Goal: Check status: Check status

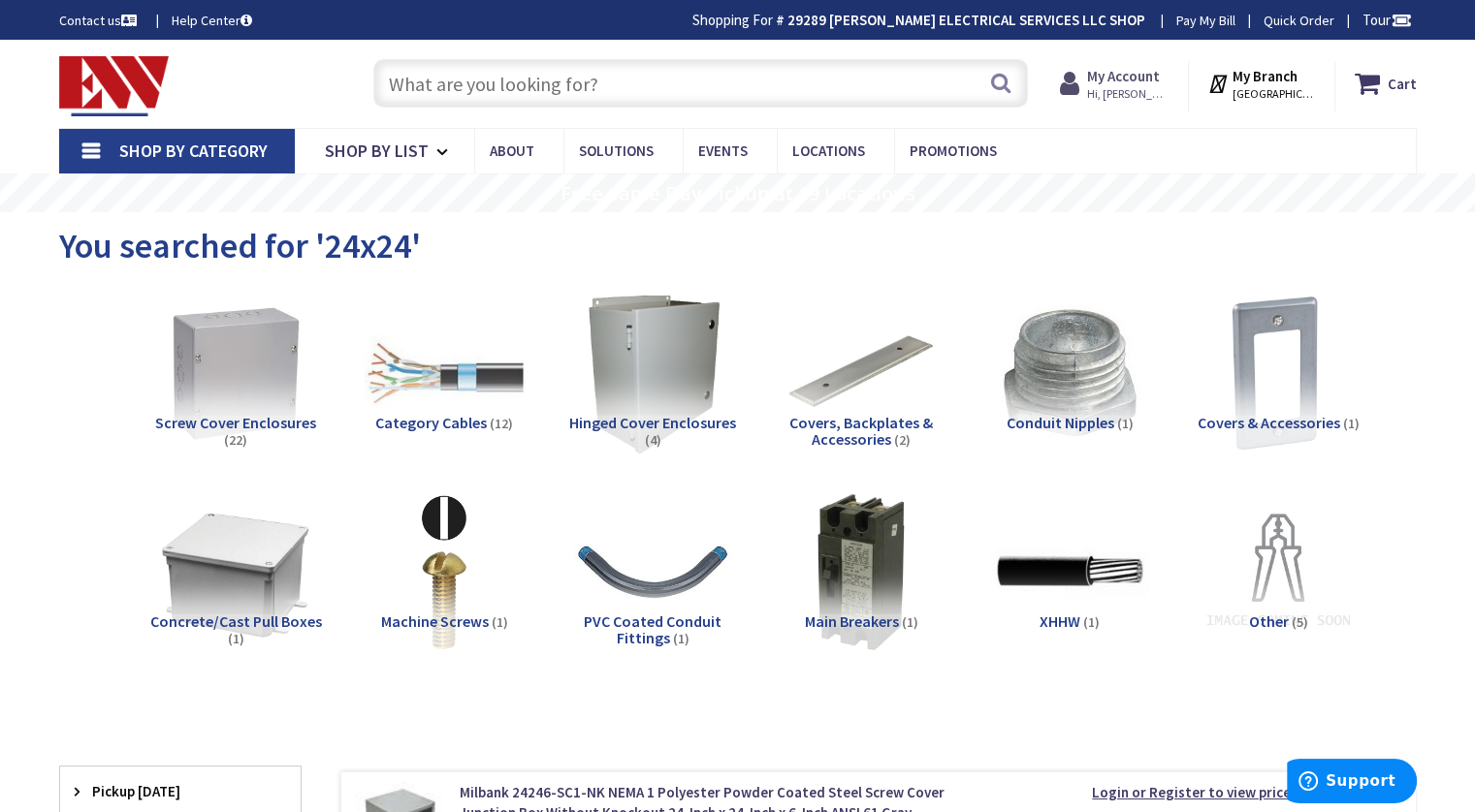
click at [1136, 86] on span "Hi, [PERSON_NAME]" at bounding box center [1128, 94] width 82 height 16
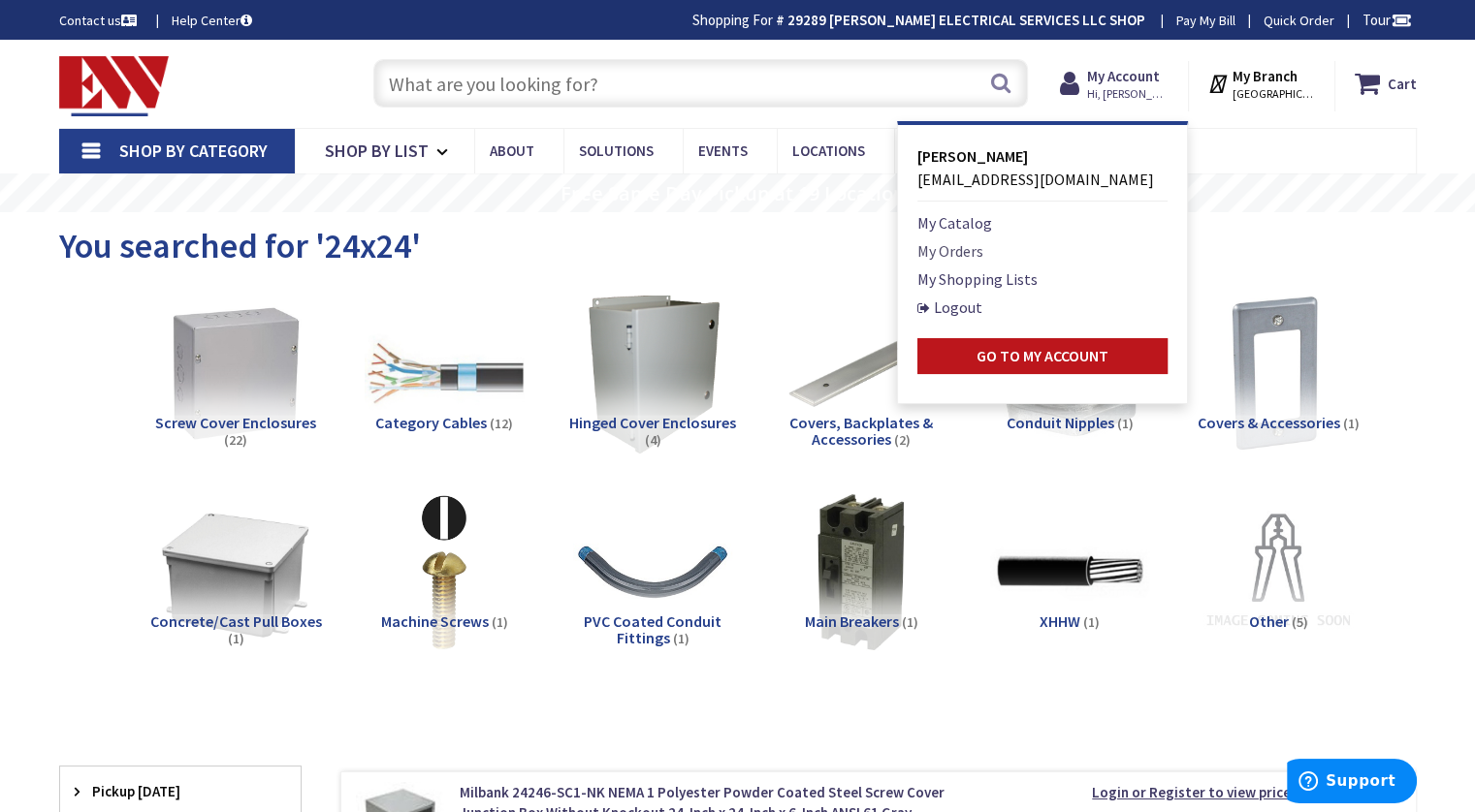
click at [969, 253] on link "My Orders" at bounding box center [950, 251] width 66 height 23
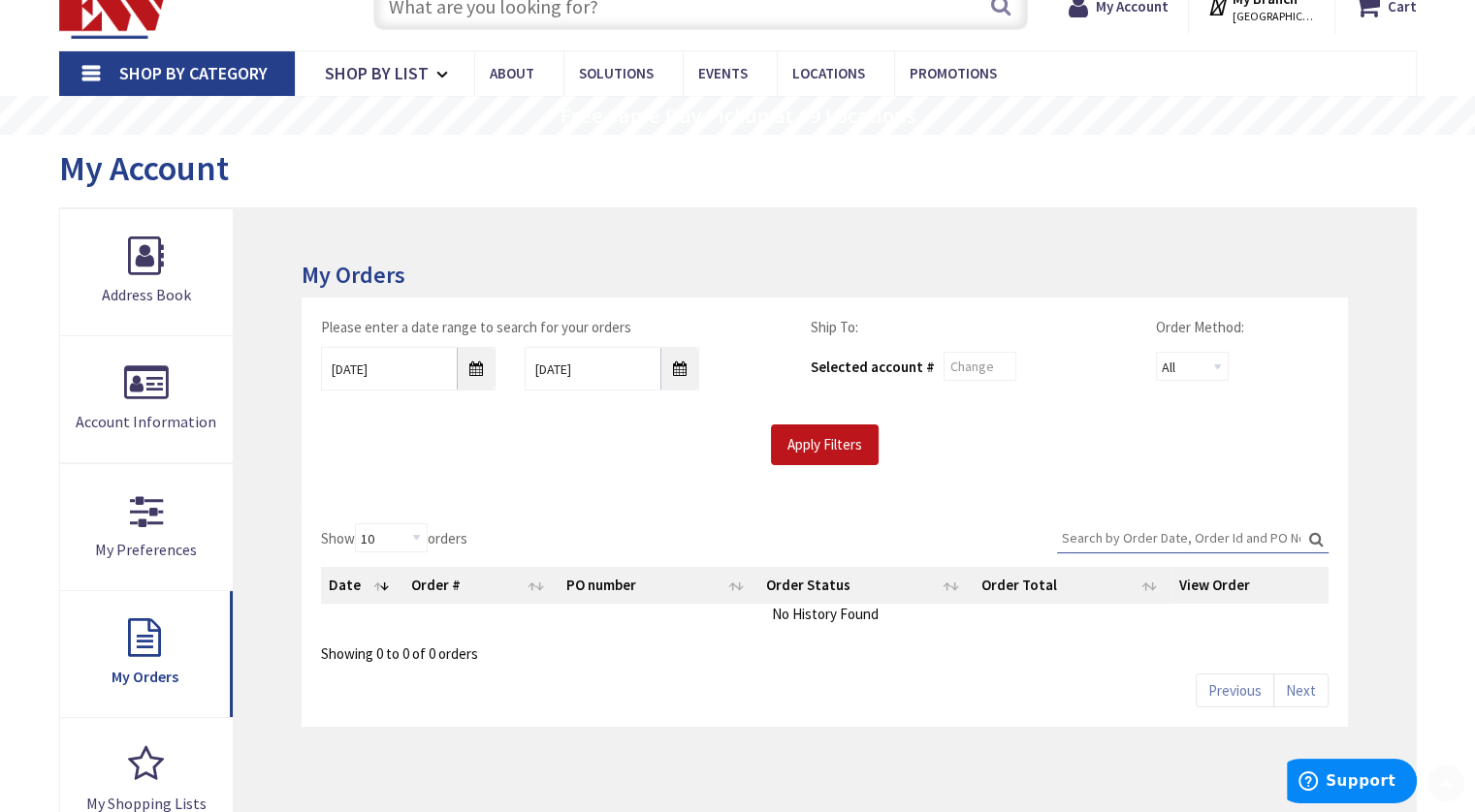
scroll to position [291, 0]
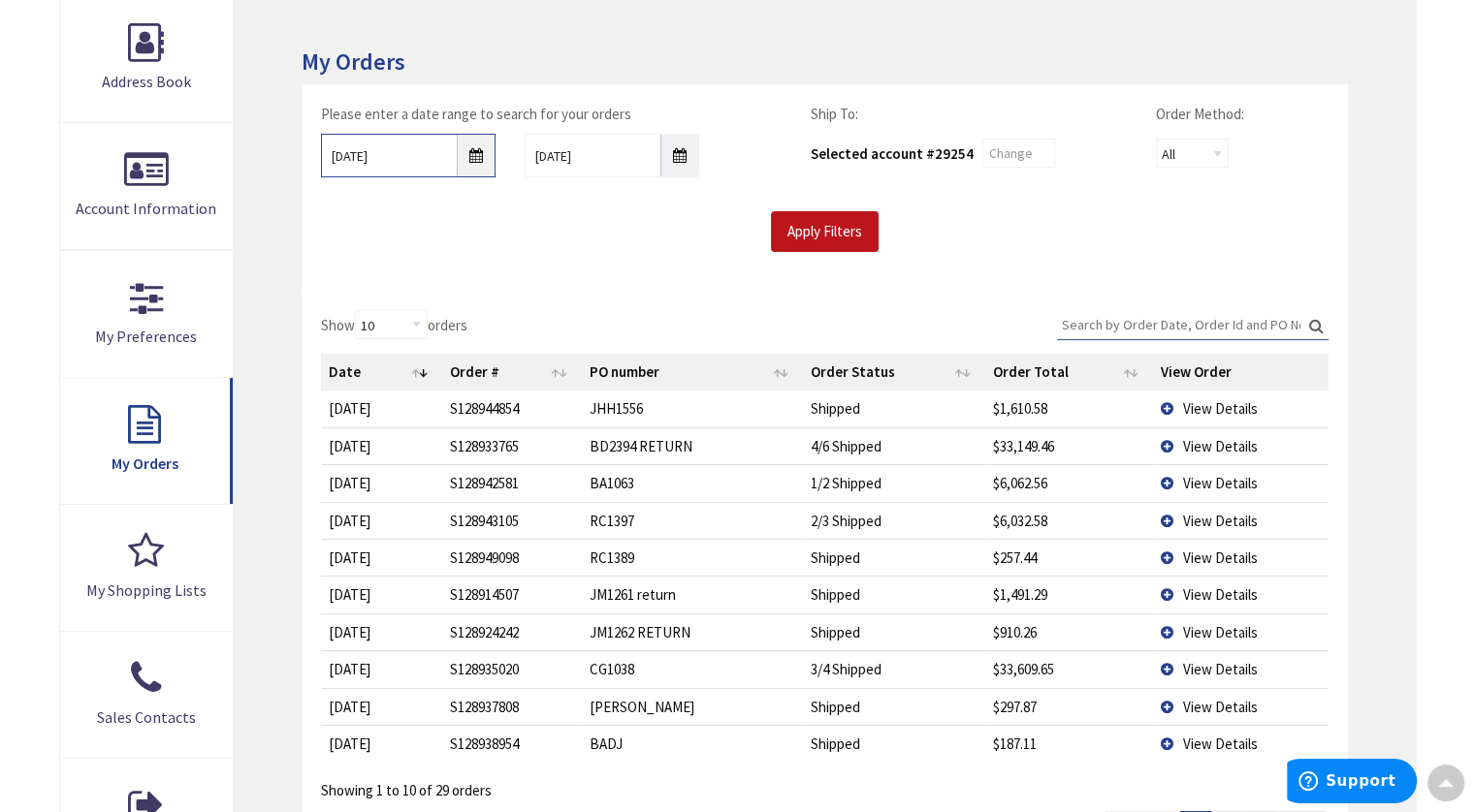
click at [481, 155] on input "10/1/2025" at bounding box center [409, 155] width 175 height 44
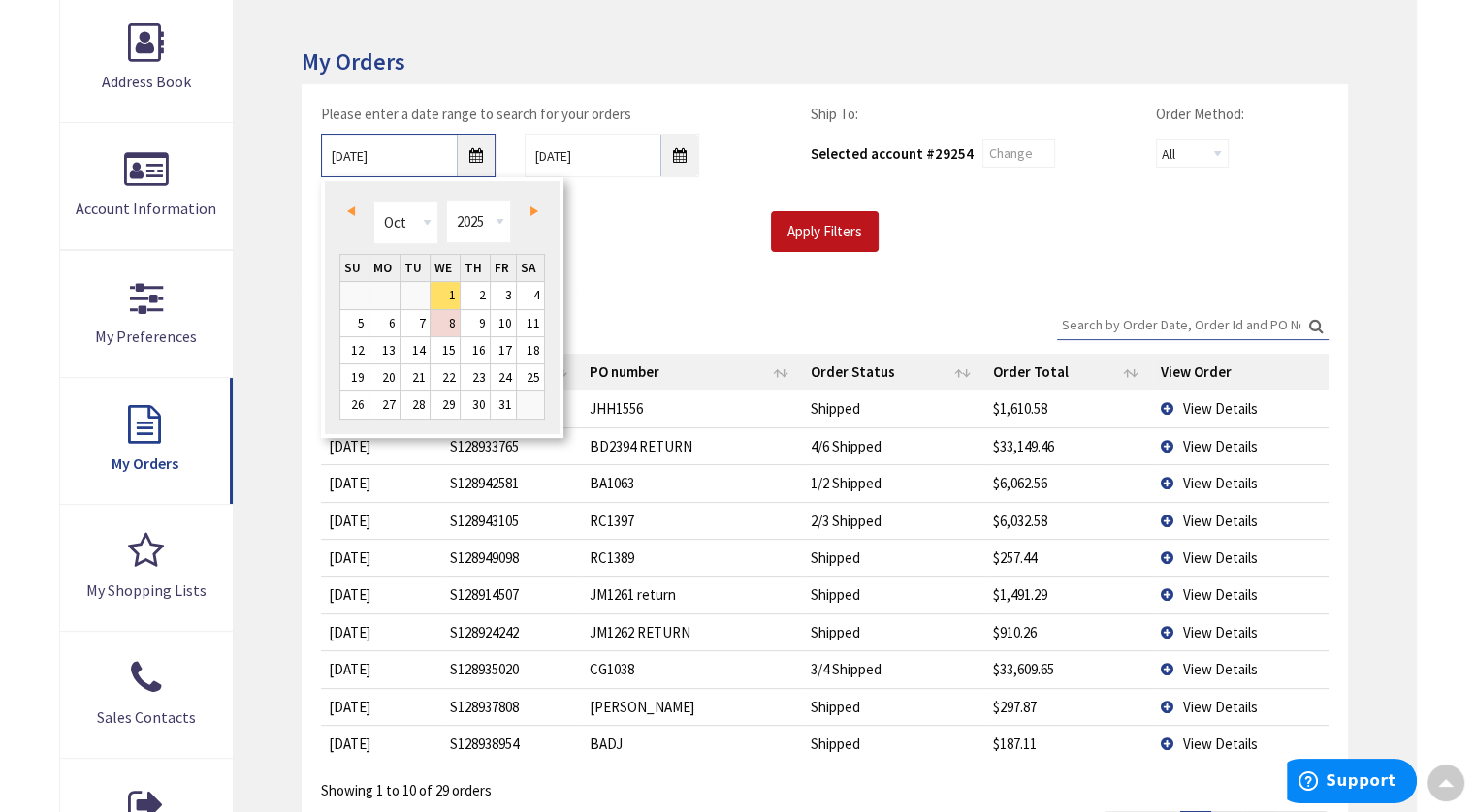
scroll to position [0, 0]
click at [351, 212] on span "Prev" at bounding box center [351, 211] width 8 height 10
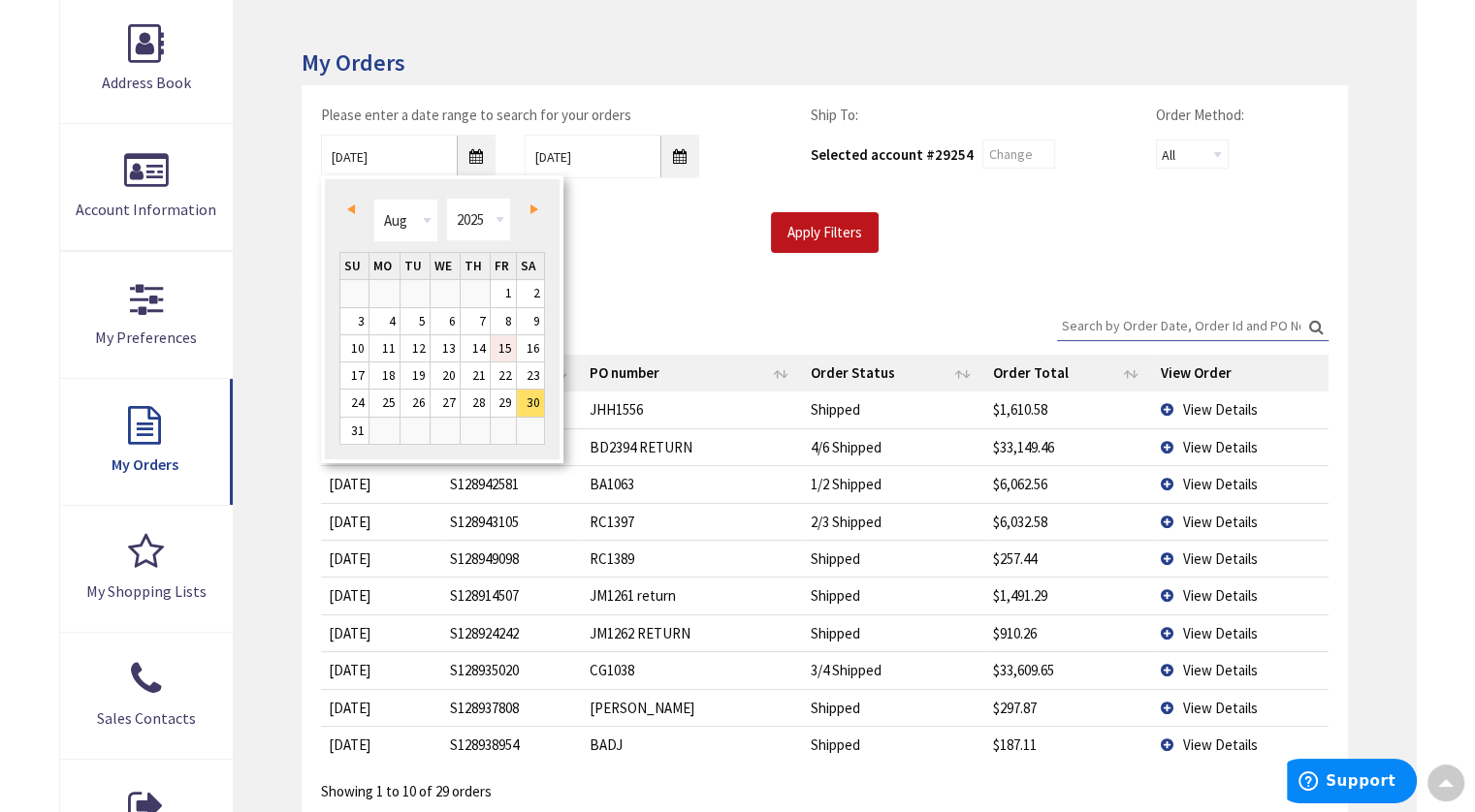
click at [505, 351] on link "15" at bounding box center [504, 348] width 26 height 26
type input "08/15/2025"
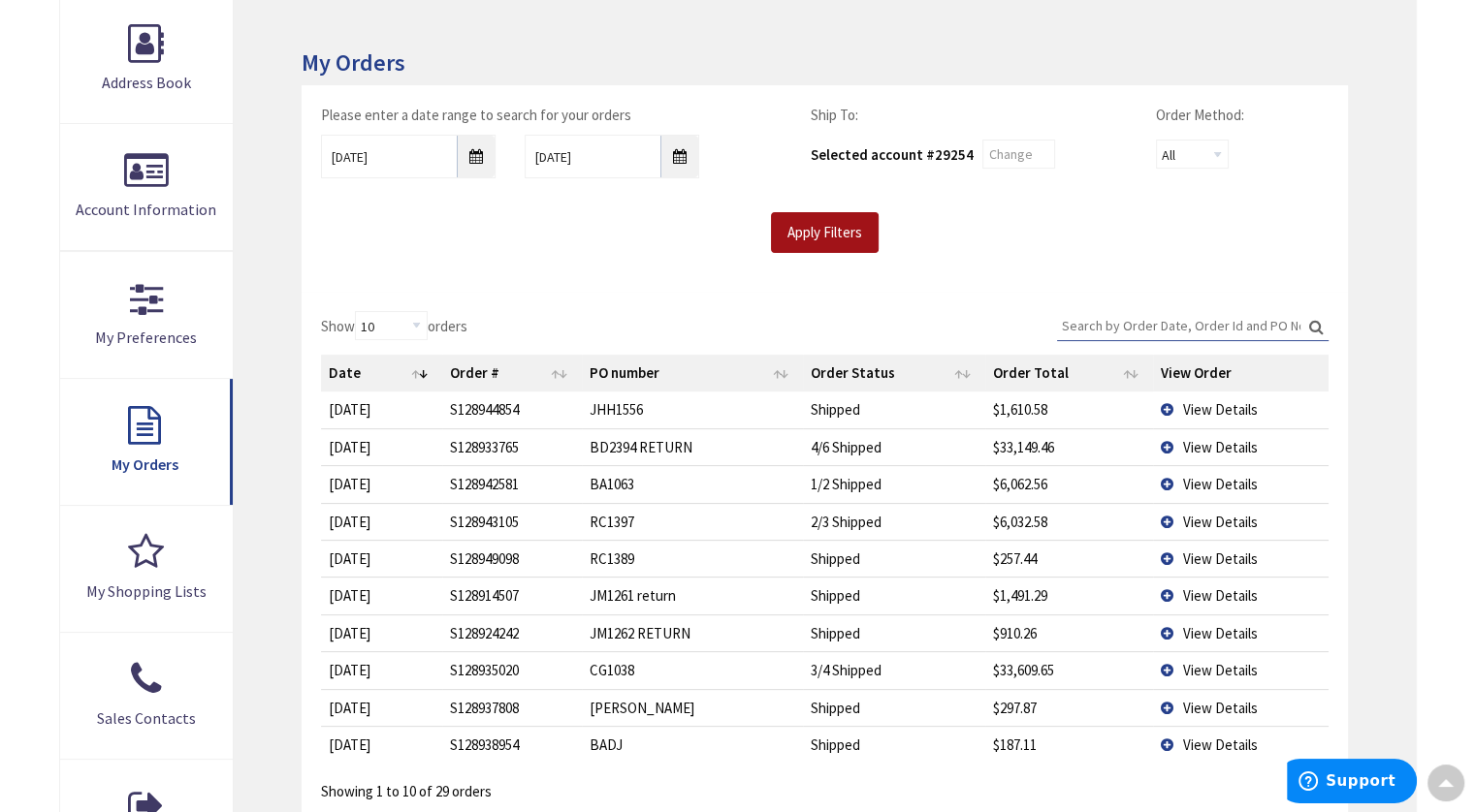
click at [811, 230] on input "Apply Filters" at bounding box center [824, 233] width 108 height 41
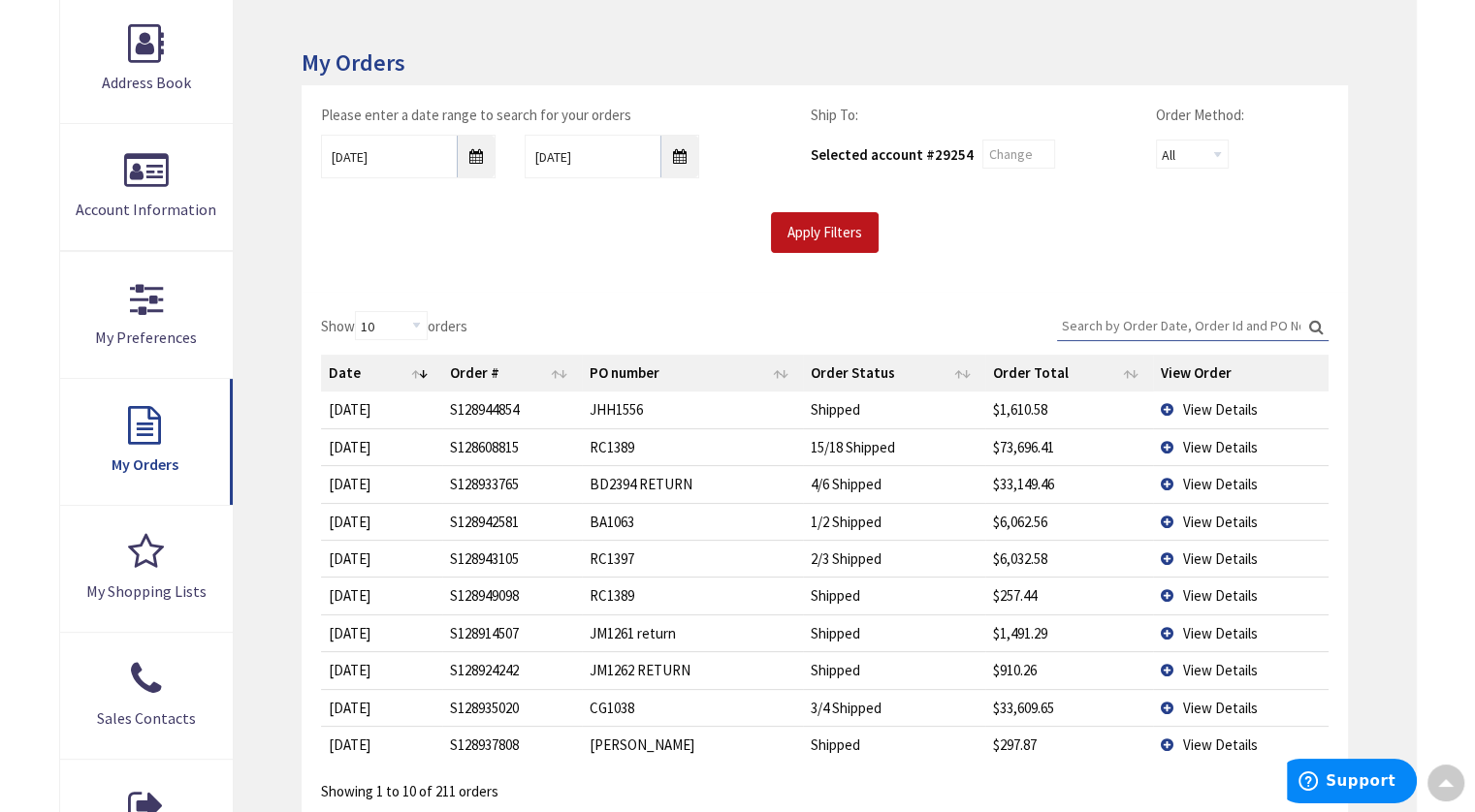
click at [1175, 327] on input "Search:" at bounding box center [1193, 326] width 272 height 29
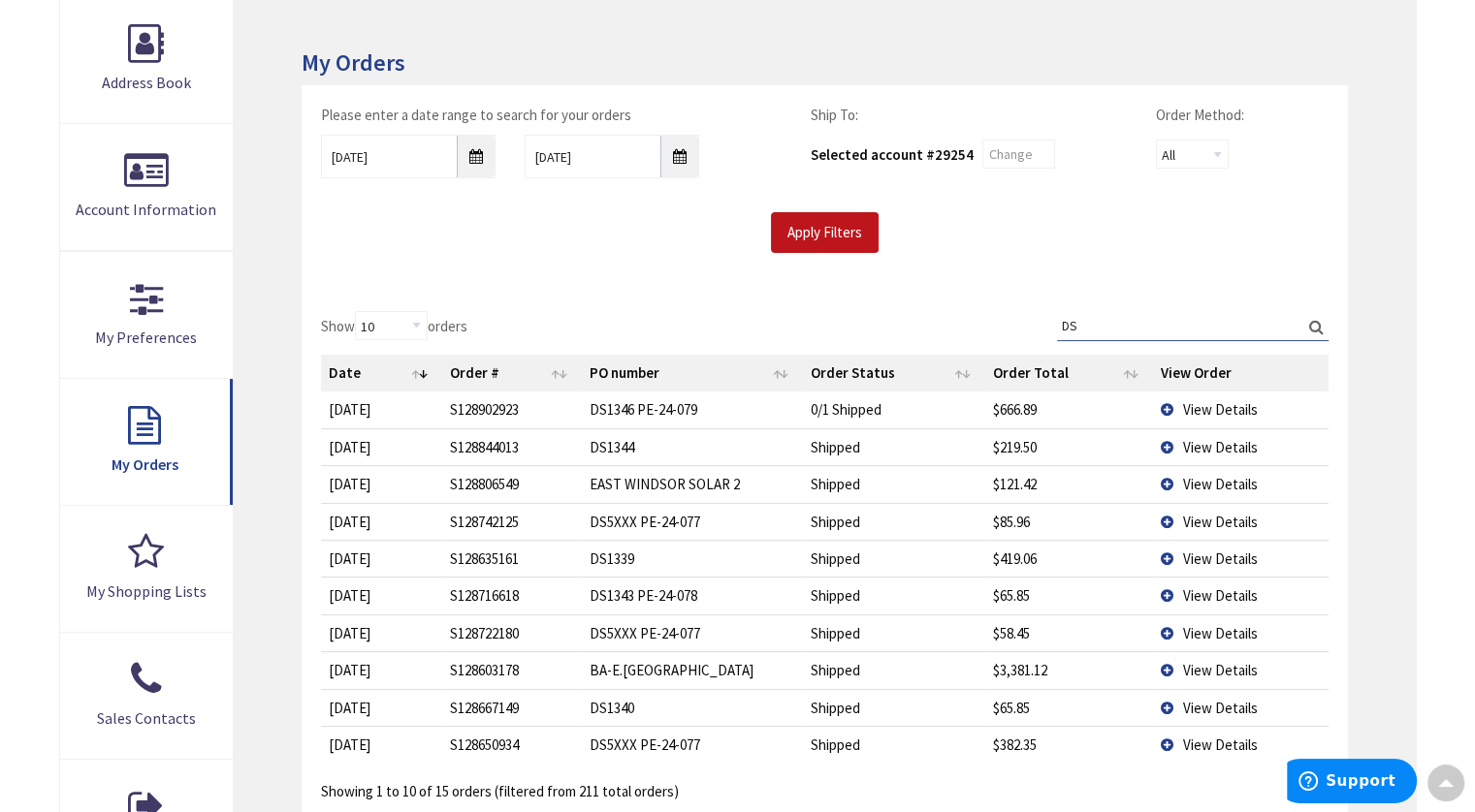
type input "DS"
click at [1212, 409] on span "View Details" at bounding box center [1220, 409] width 75 height 18
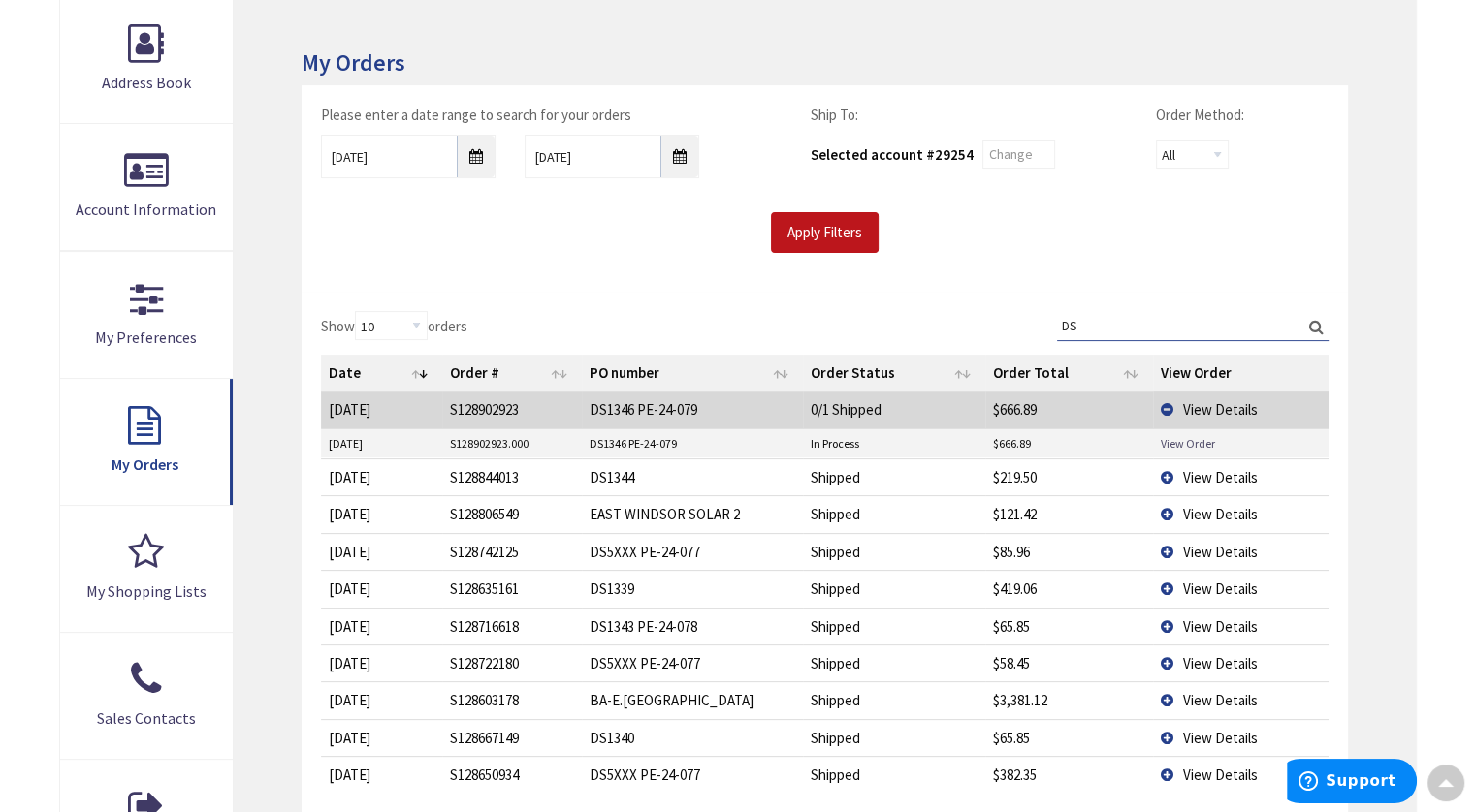
click at [1196, 438] on link "View Order" at bounding box center [1188, 443] width 54 height 16
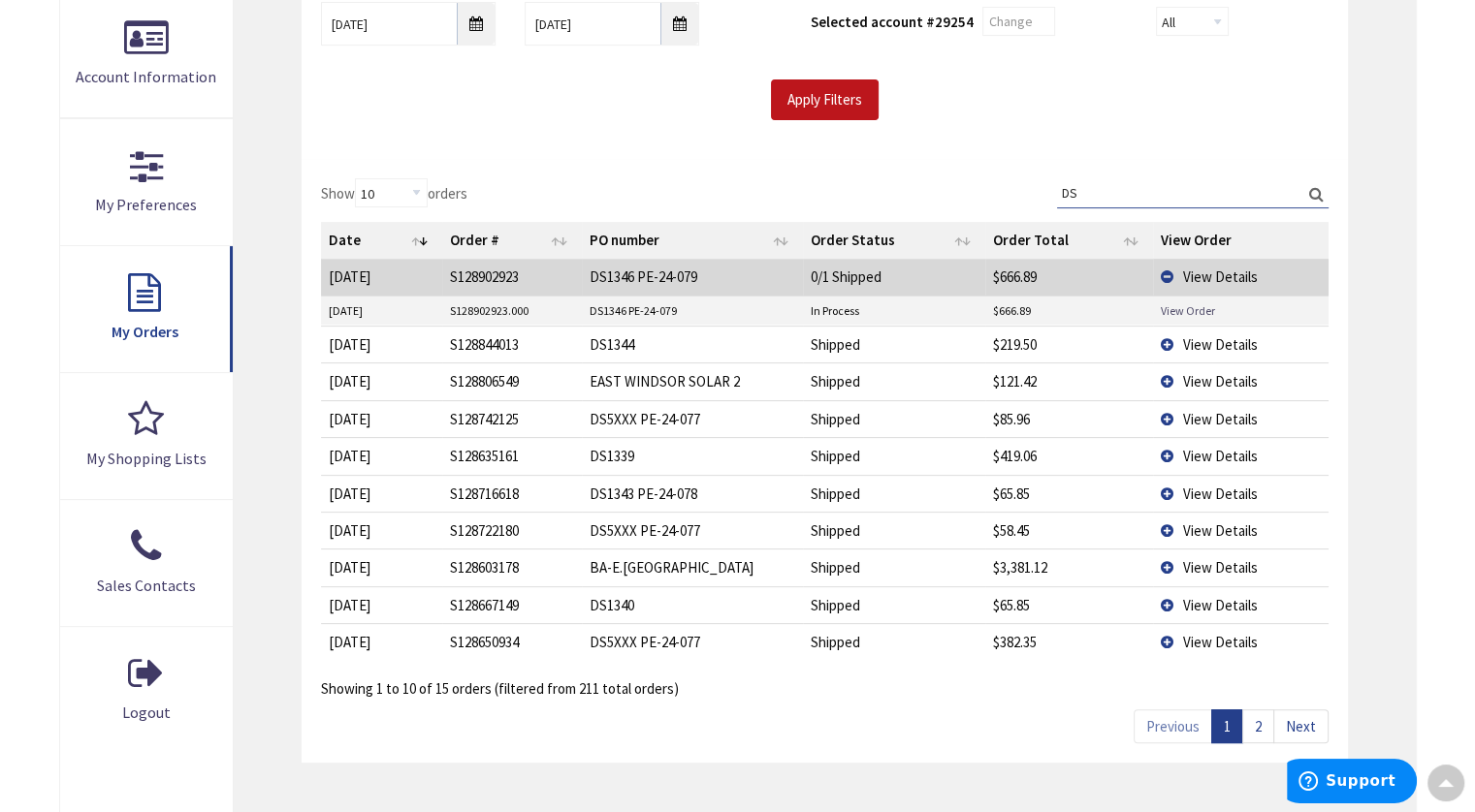
scroll to position [487, 0]
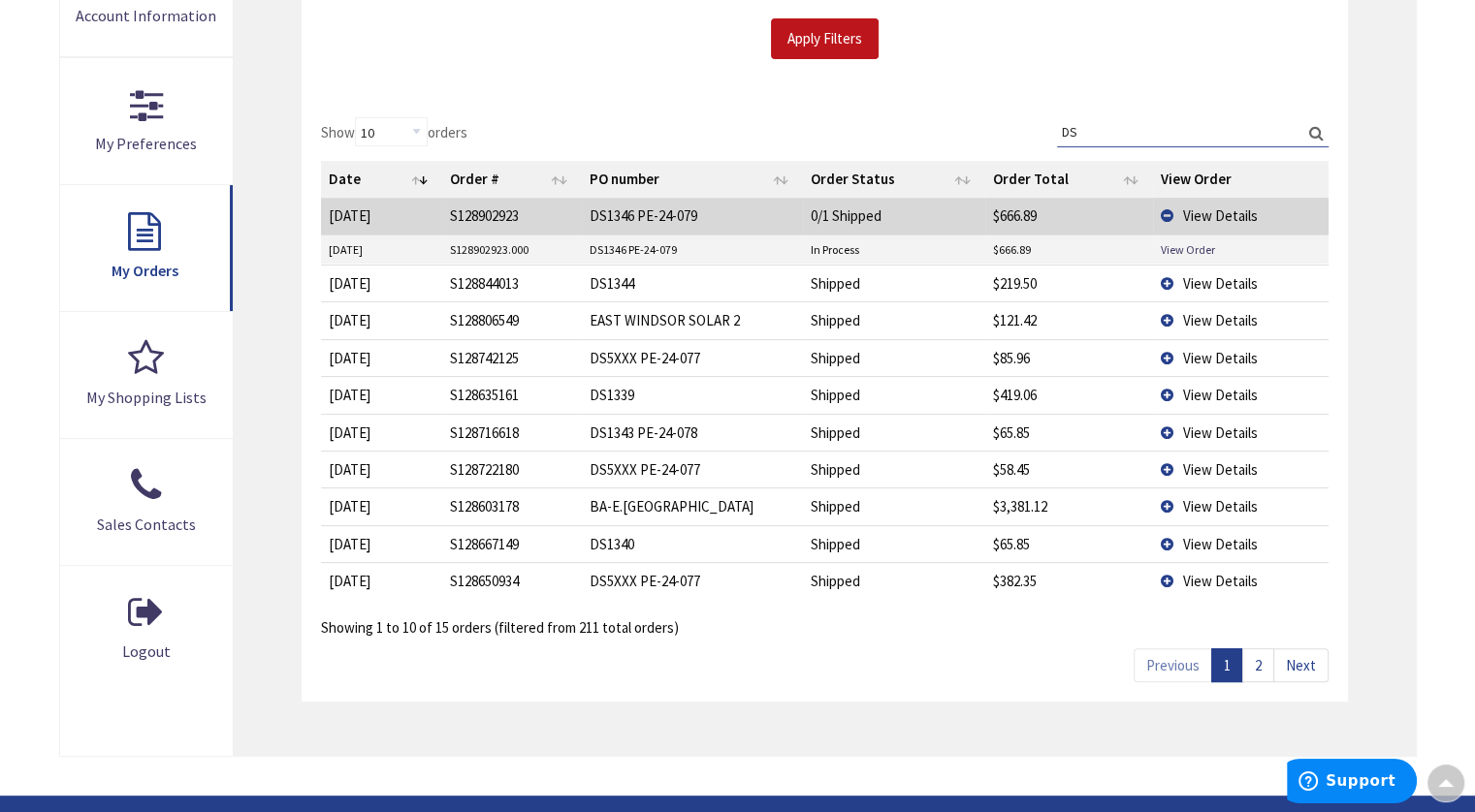
click at [1224, 355] on span "View Details" at bounding box center [1220, 358] width 75 height 18
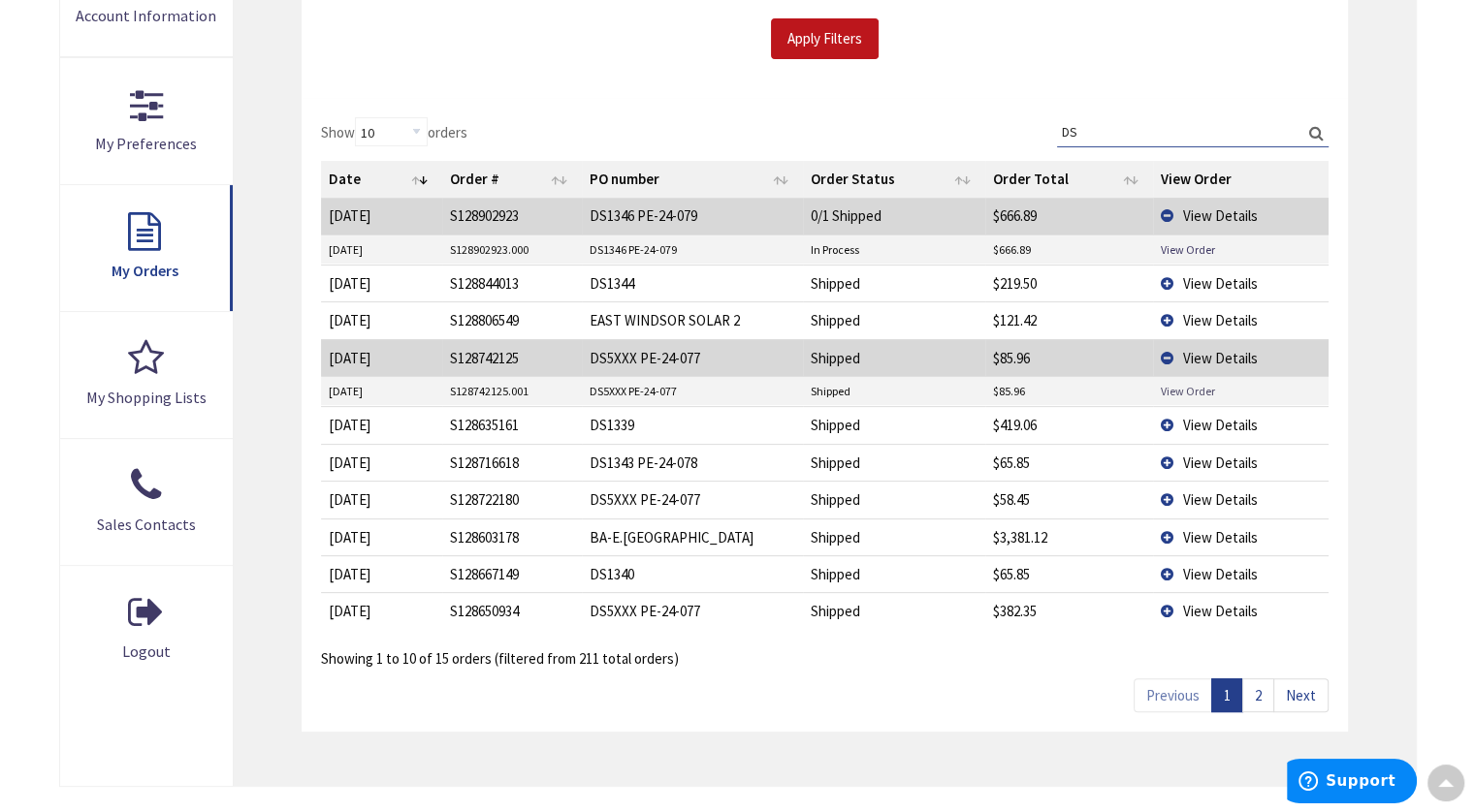
click at [1191, 389] on link "View Order" at bounding box center [1188, 391] width 54 height 16
click at [1229, 279] on span "View Details" at bounding box center [1220, 283] width 75 height 18
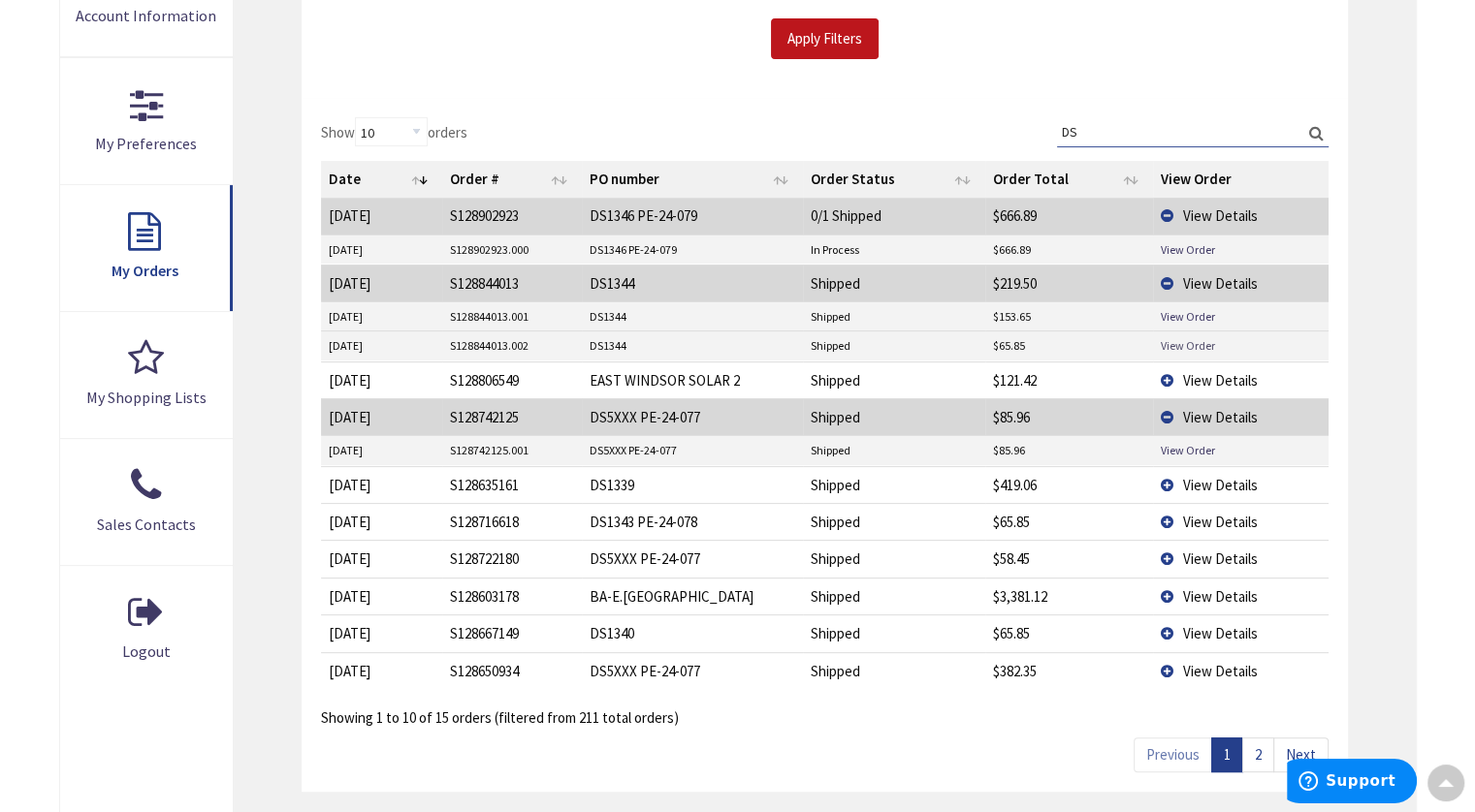
click at [1199, 341] on link "View Order" at bounding box center [1188, 345] width 54 height 16
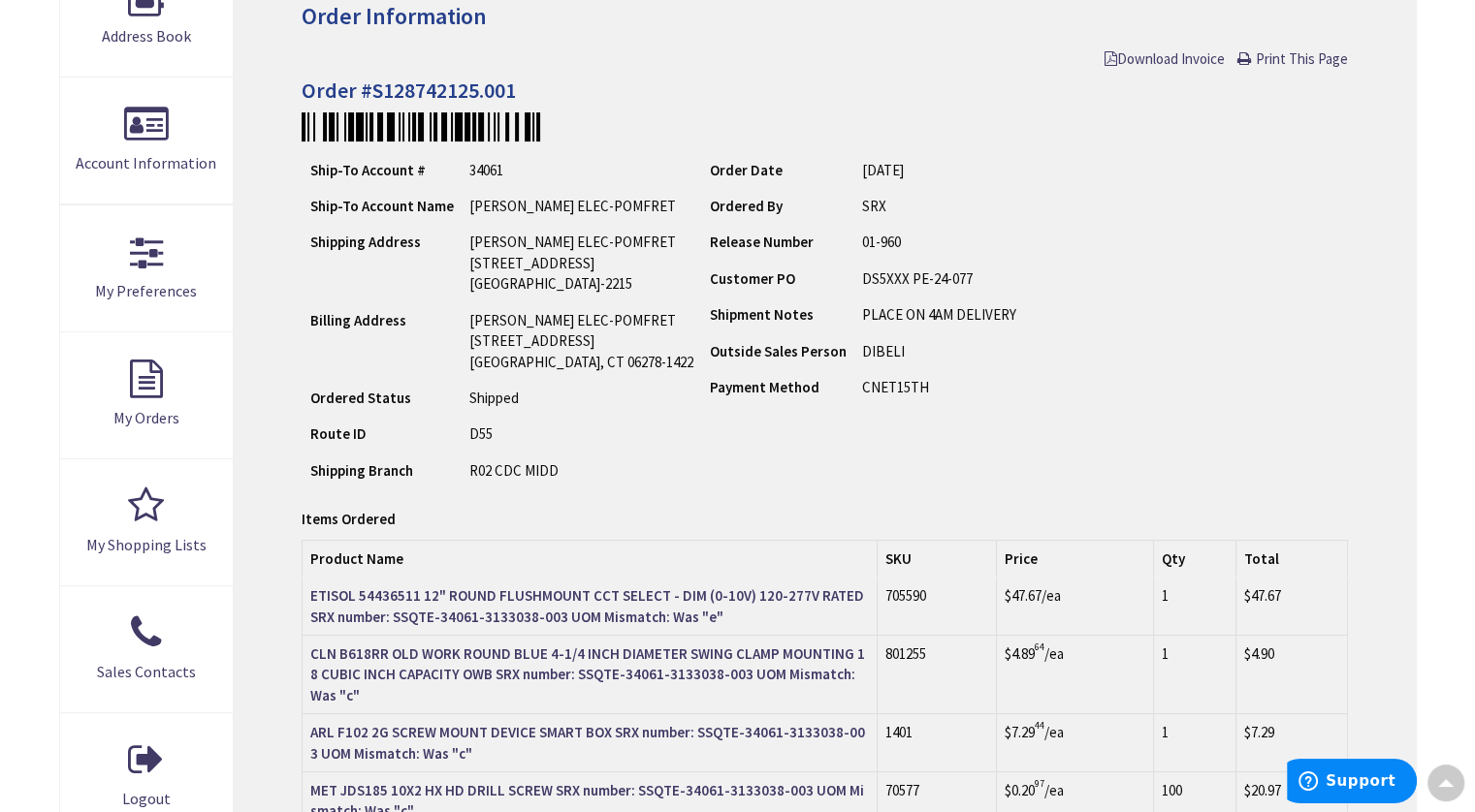
scroll to position [293, 0]
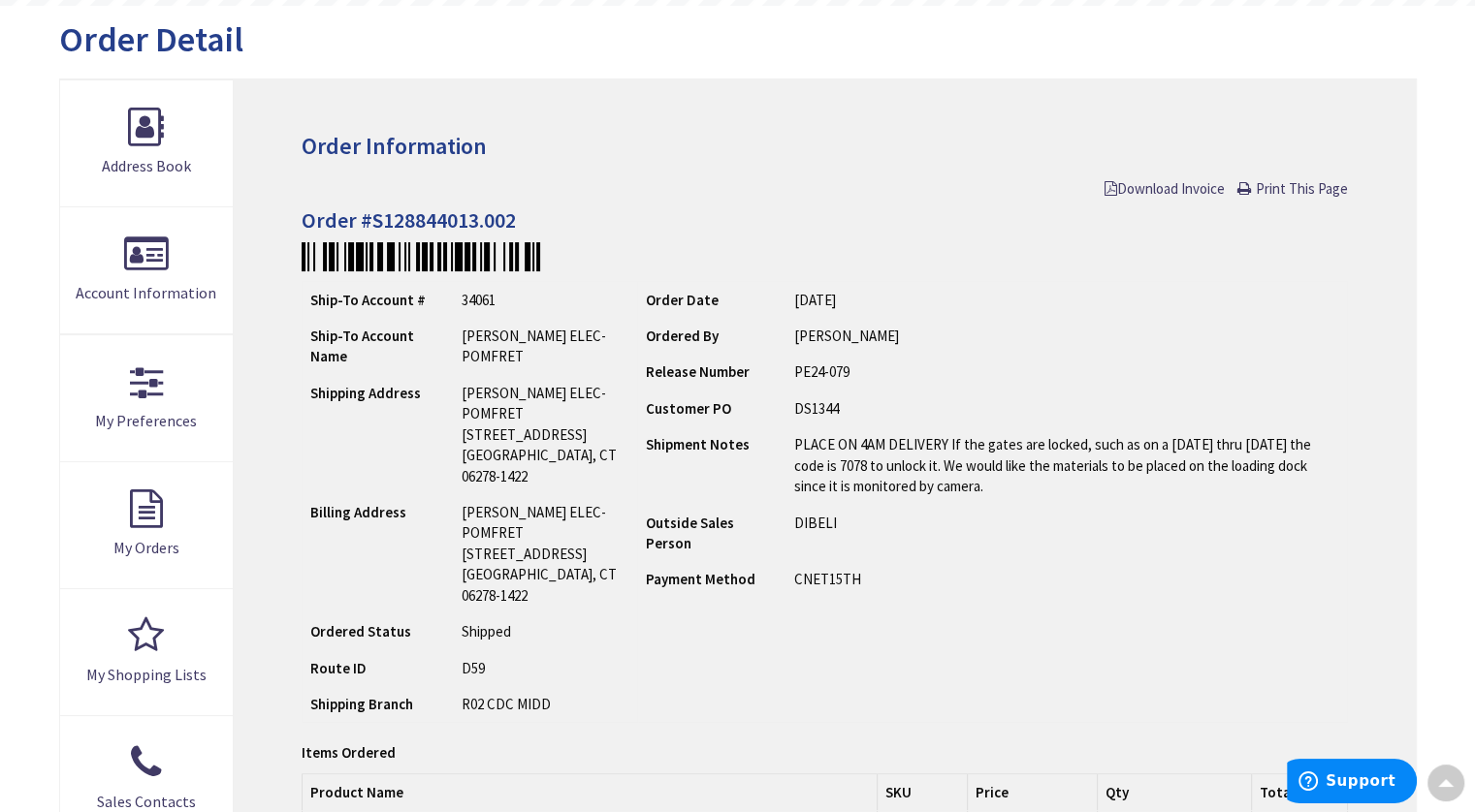
scroll to position [2, 0]
